Goal: Task Accomplishment & Management: Use online tool/utility

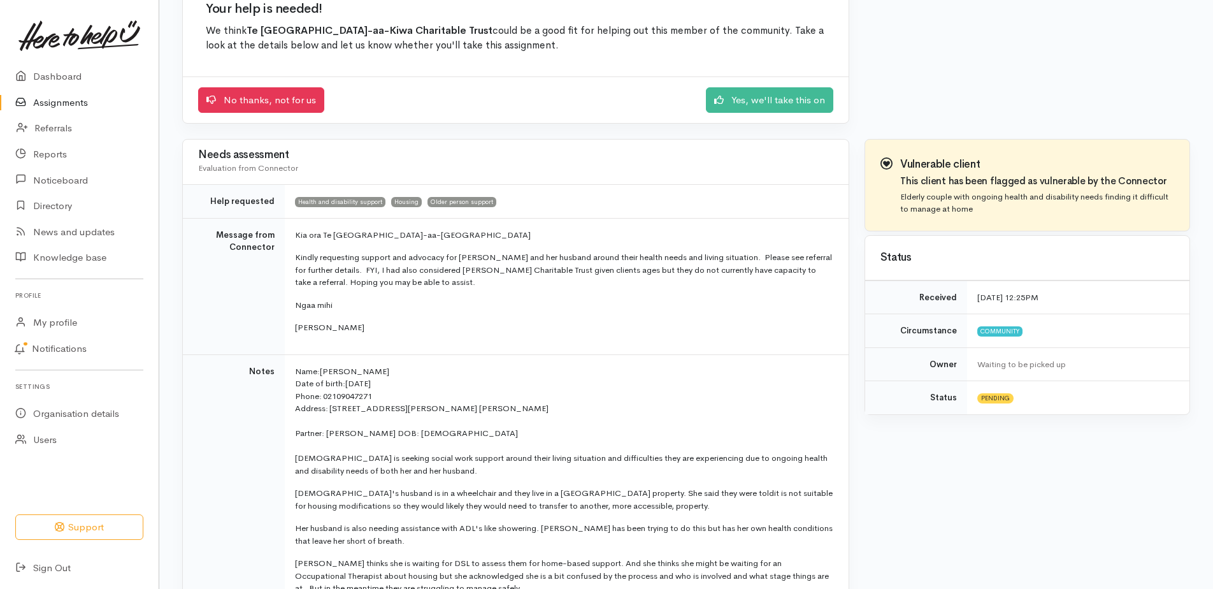
scroll to position [319, 0]
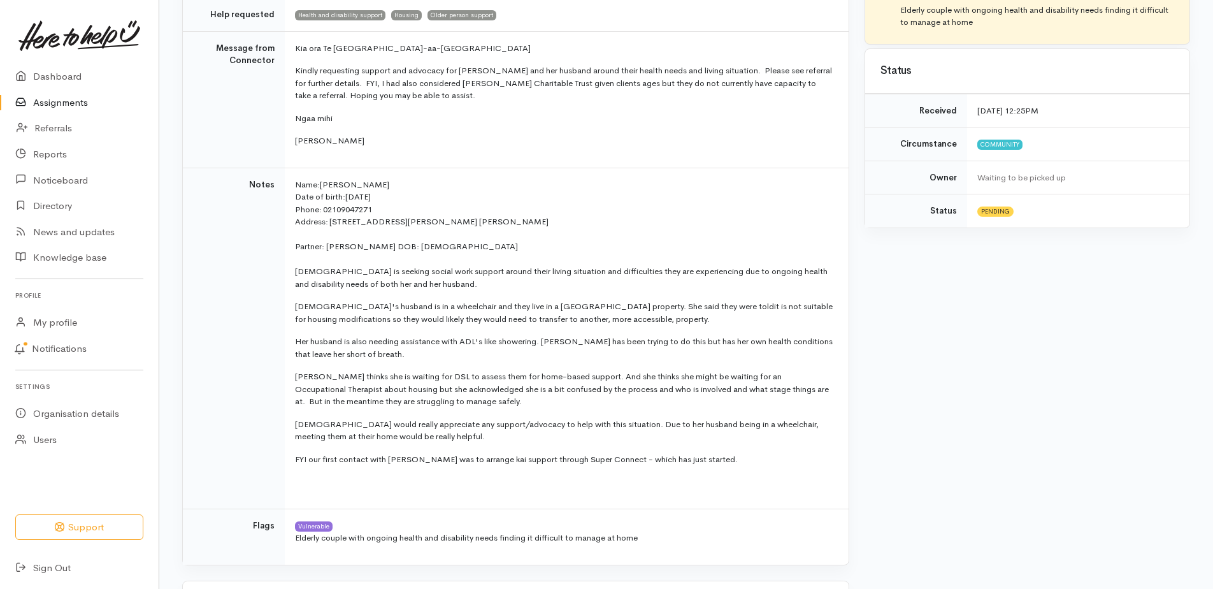
click at [730, 465] on p "FYI our first contact with [PERSON_NAME] was to arrange kai support through Sup…" at bounding box center [564, 459] width 539 height 13
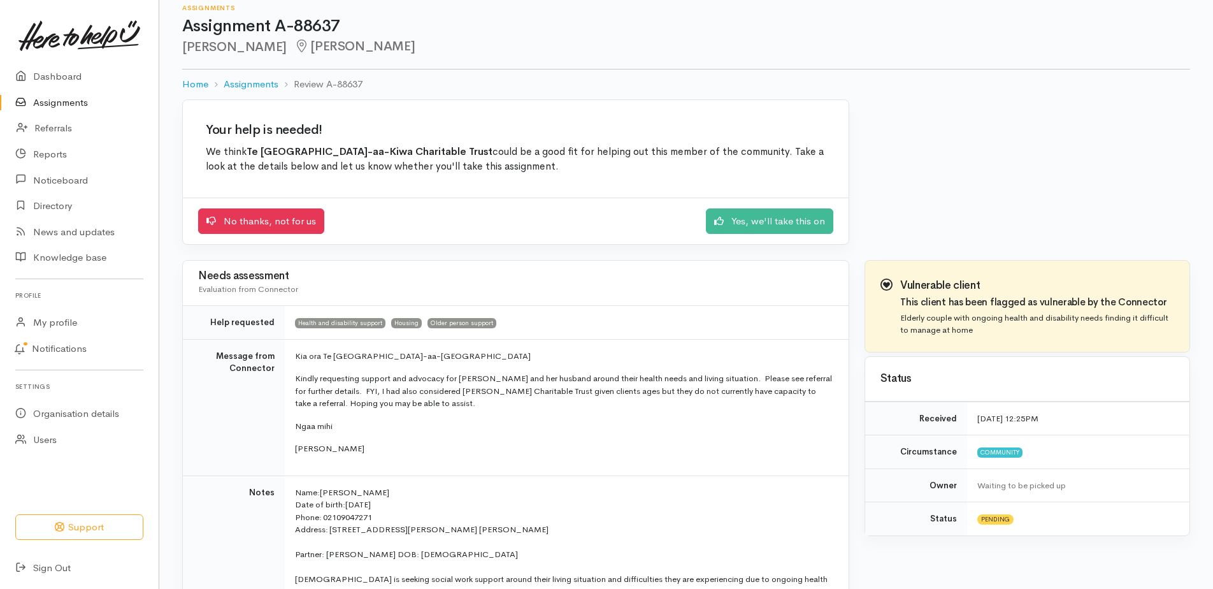
scroll to position [0, 0]
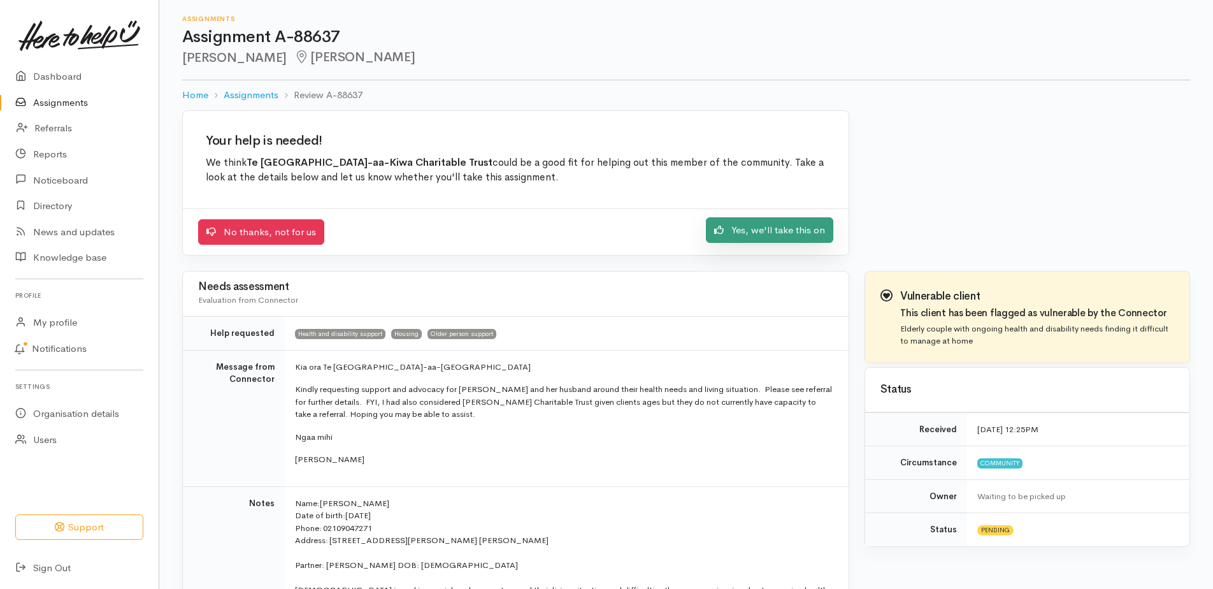
click at [756, 233] on link "Yes, we'll take this on" at bounding box center [769, 230] width 127 height 26
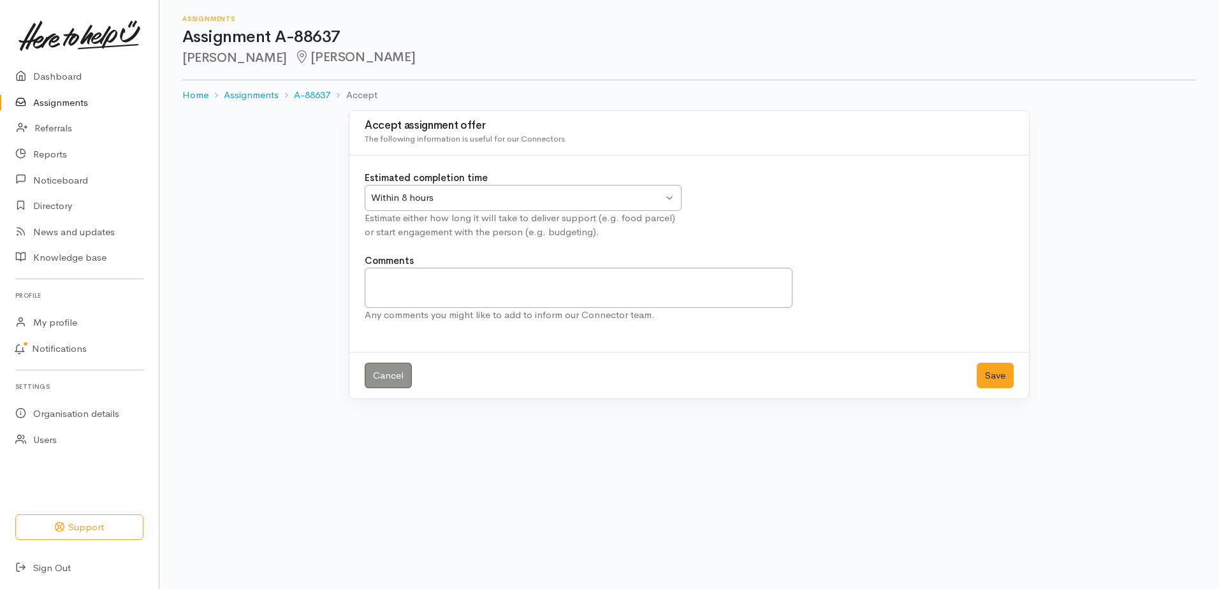
click at [453, 192] on div "Within 8 hours" at bounding box center [517, 198] width 292 height 15
click at [996, 379] on button "Save" at bounding box center [994, 376] width 37 height 26
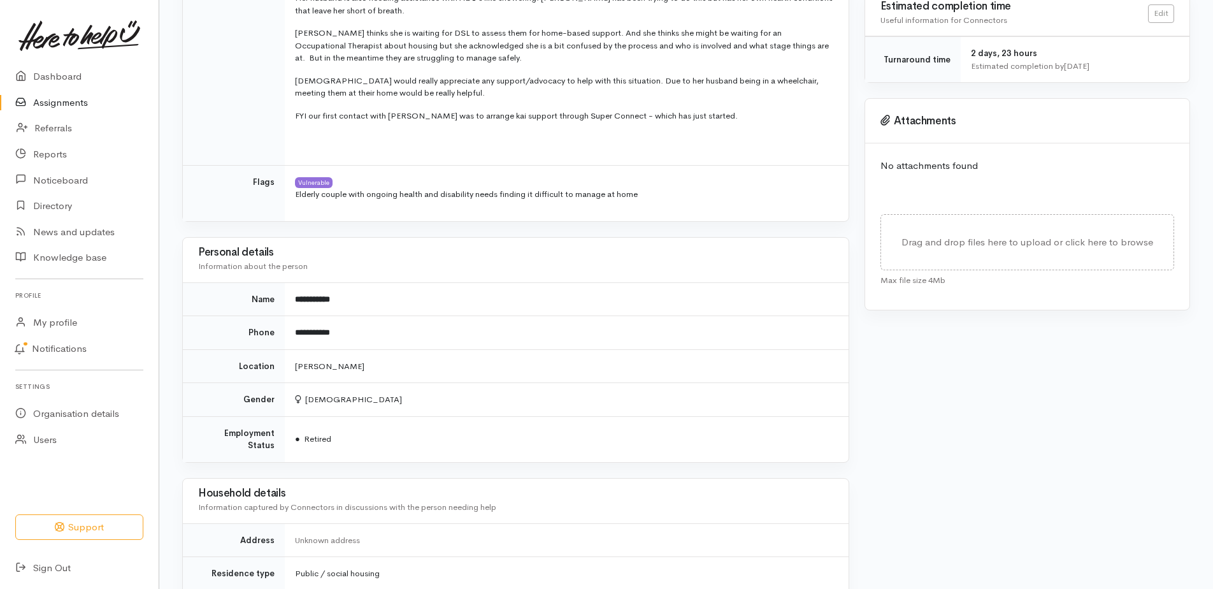
scroll to position [470, 0]
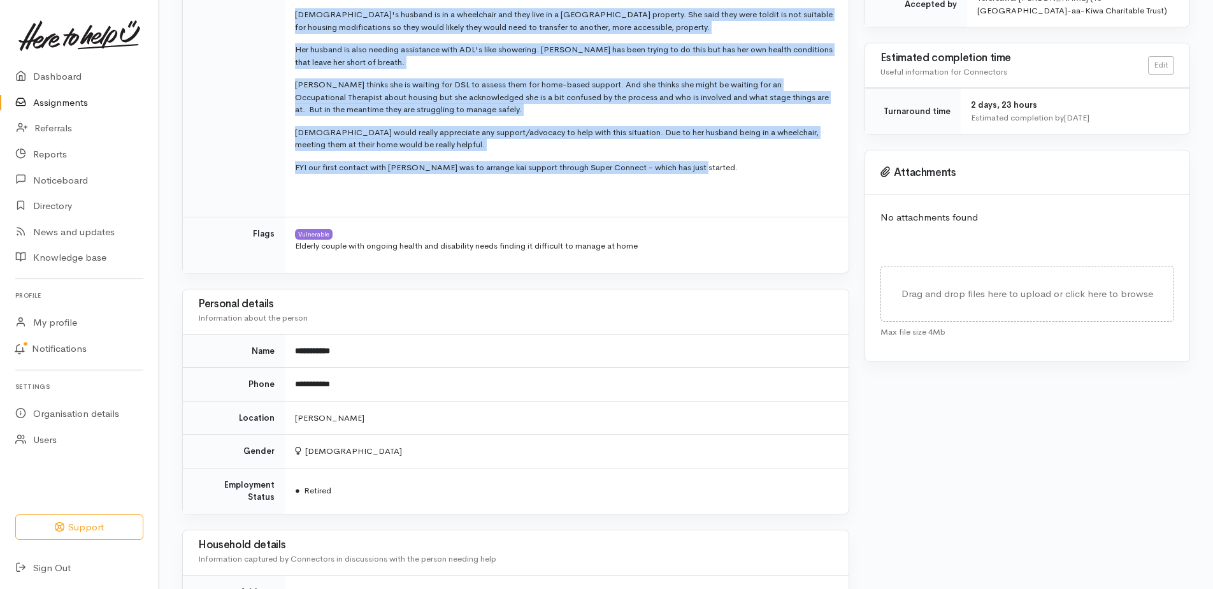
drag, startPoint x: 693, startPoint y: 169, endPoint x: 234, endPoint y: 34, distance: 478.8
click at [234, 34] on tr "Notes Name: [PERSON_NAME] Date of birth: [DEMOGRAPHIC_DATA] Phone:   0210904727…" at bounding box center [516, 46] width 666 height 341
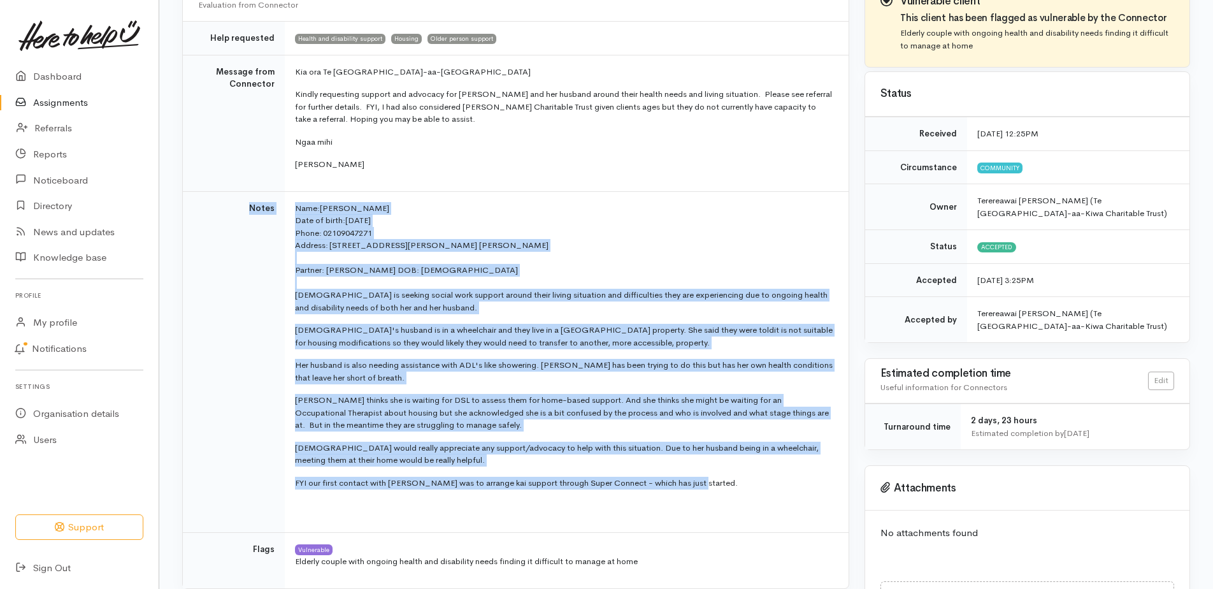
scroll to position [152, 0]
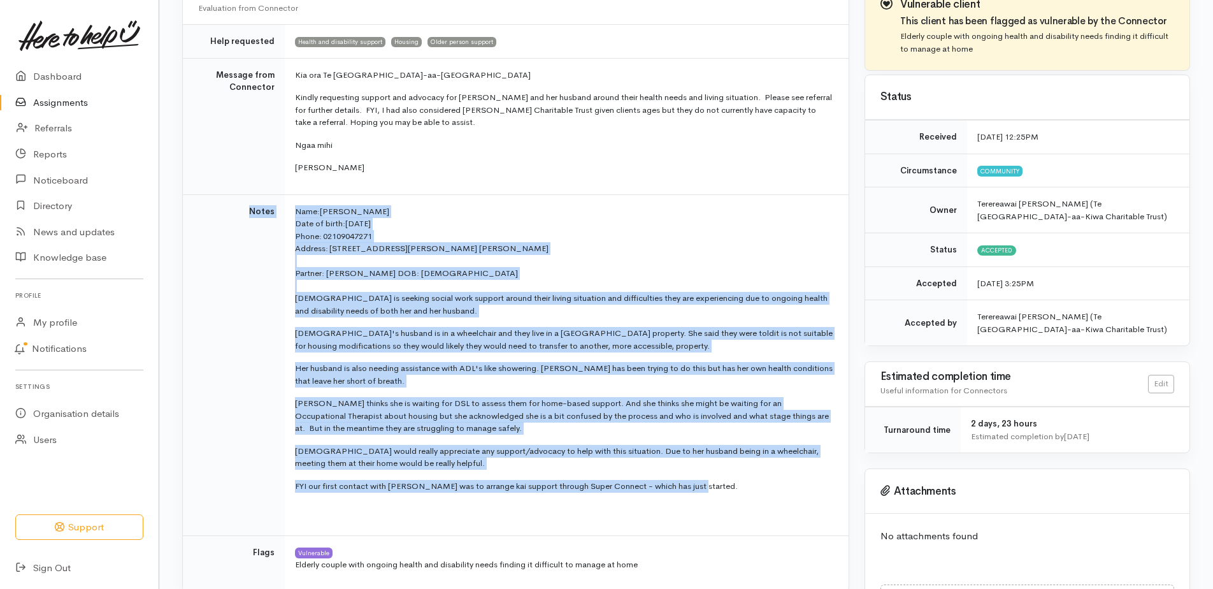
drag, startPoint x: 337, startPoint y: 266, endPoint x: 336, endPoint y: 284, distance: 17.9
click at [337, 267] on td "Name: [PERSON_NAME] Date of birth: [DEMOGRAPHIC_DATA] Phone:   02109047271 Addr…" at bounding box center [567, 364] width 564 height 341
click at [303, 304] on p "[DEMOGRAPHIC_DATA] is seeking social work support around their living situation…" at bounding box center [564, 304] width 539 height 25
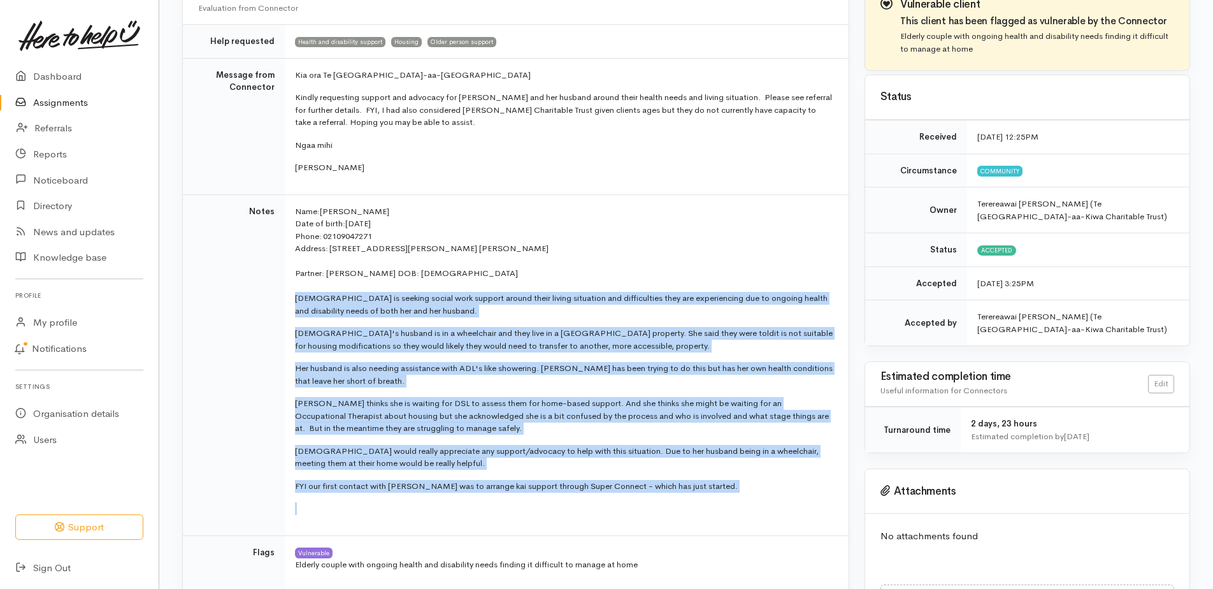
drag, startPoint x: 296, startPoint y: 300, endPoint x: 700, endPoint y: 509, distance: 454.6
click at [700, 509] on td "Name: [PERSON_NAME] Date of birth: [DEMOGRAPHIC_DATA] Phone:   02109047271 Addr…" at bounding box center [567, 364] width 564 height 341
copy td "Lore ip dolorsi ametco adip elitsed doeius tempo incidi utlaboree dol magnaaliq…"
copy td "Veda is seeking social work support around their living situation and difficult…"
